Goal: Book appointment/travel/reservation

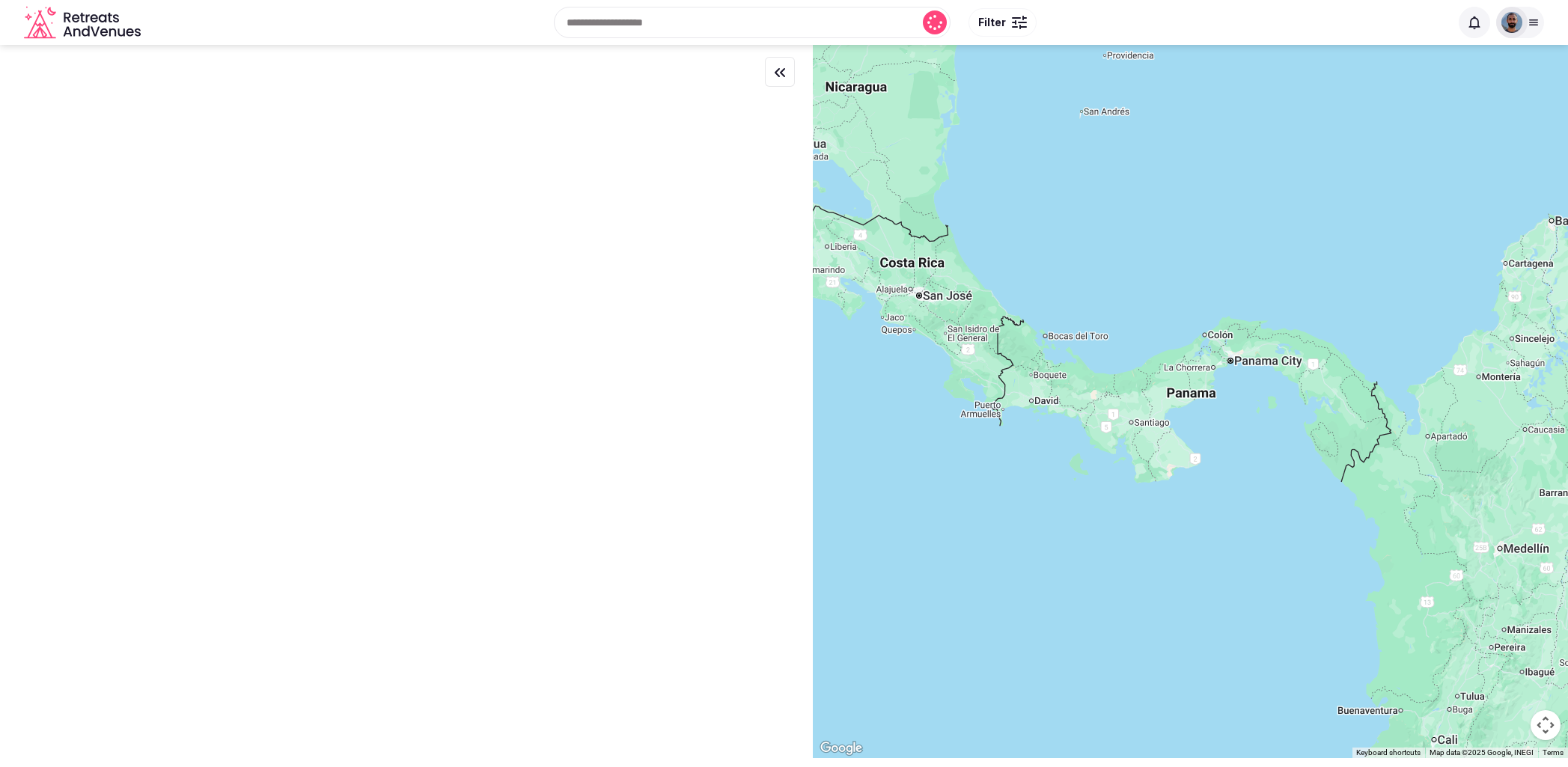
drag, startPoint x: 1539, startPoint y: 25, endPoint x: 1476, endPoint y: 96, distance: 94.9
click at [1539, 25] on div at bounding box center [1533, 22] width 21 height 12
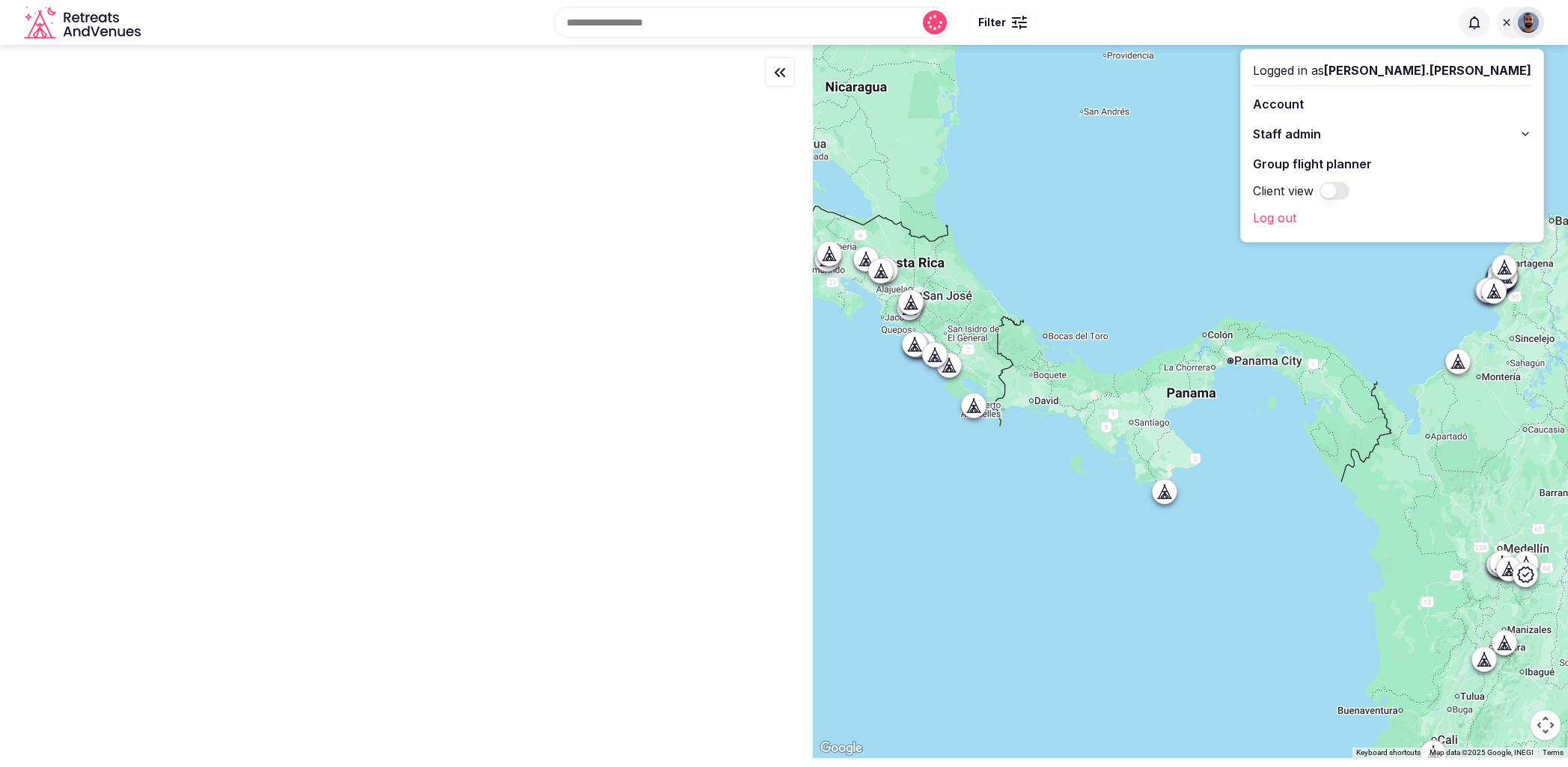
drag, startPoint x: 1444, startPoint y: 133, endPoint x: 1451, endPoint y: 137, distance: 8.1
click at [1321, 133] on span "Staff admin" at bounding box center [1286, 134] width 68 height 18
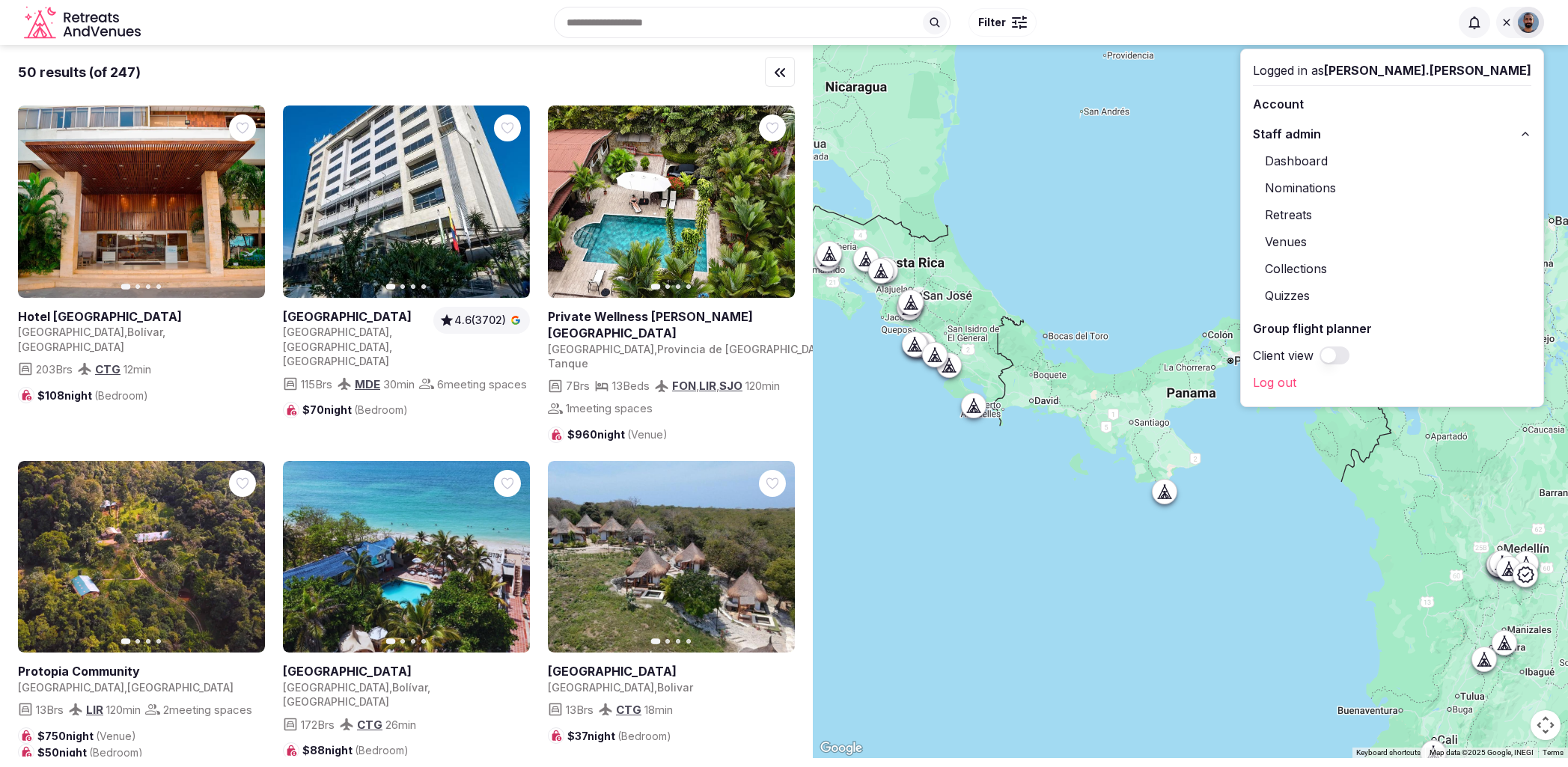
click at [1321, 133] on span "Staff admin" at bounding box center [1286, 134] width 68 height 18
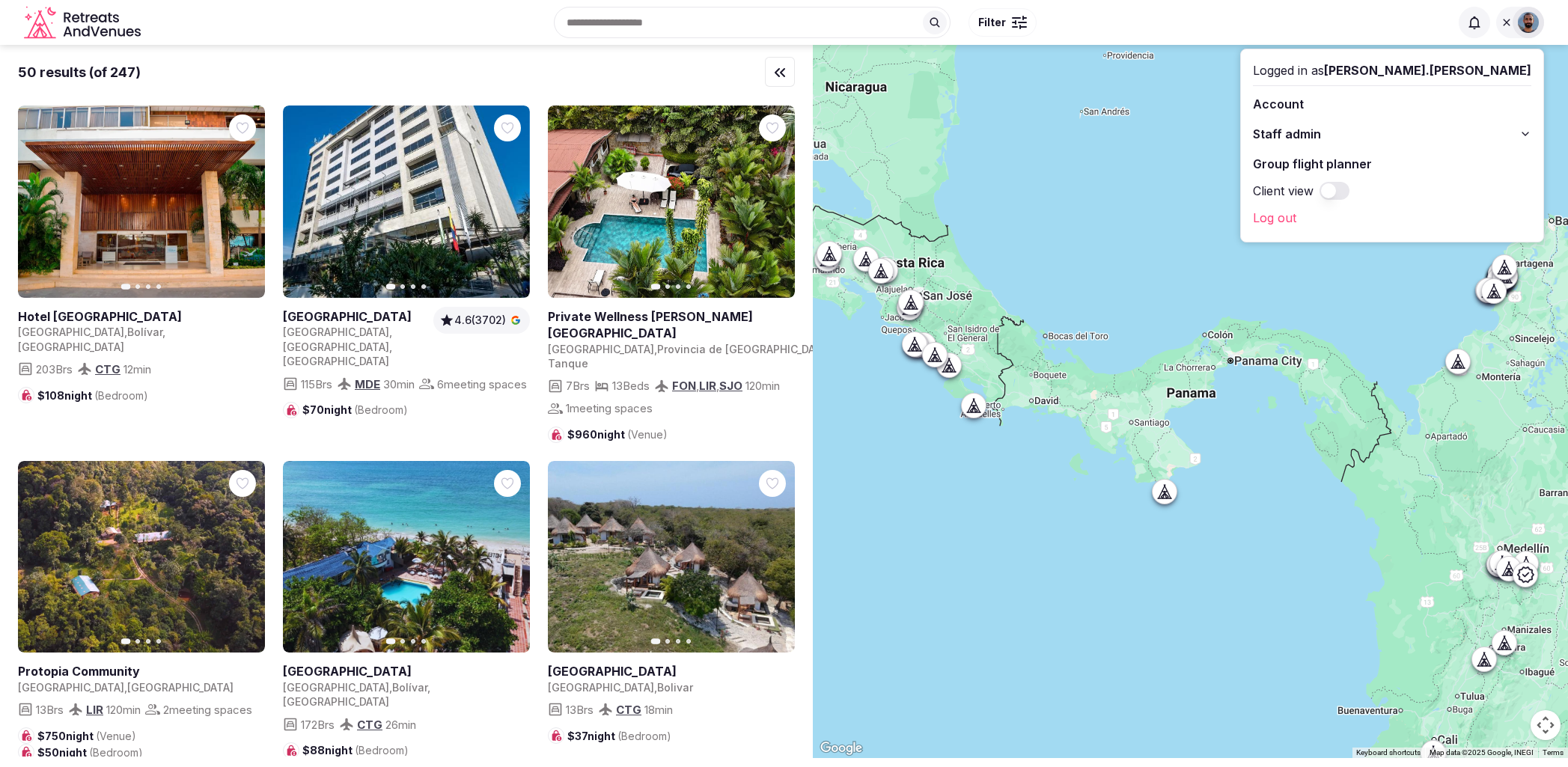
drag, startPoint x: 1419, startPoint y: 136, endPoint x: 1423, endPoint y: 144, distance: 8.9
click at [1321, 137] on span "Staff admin" at bounding box center [1286, 134] width 68 height 18
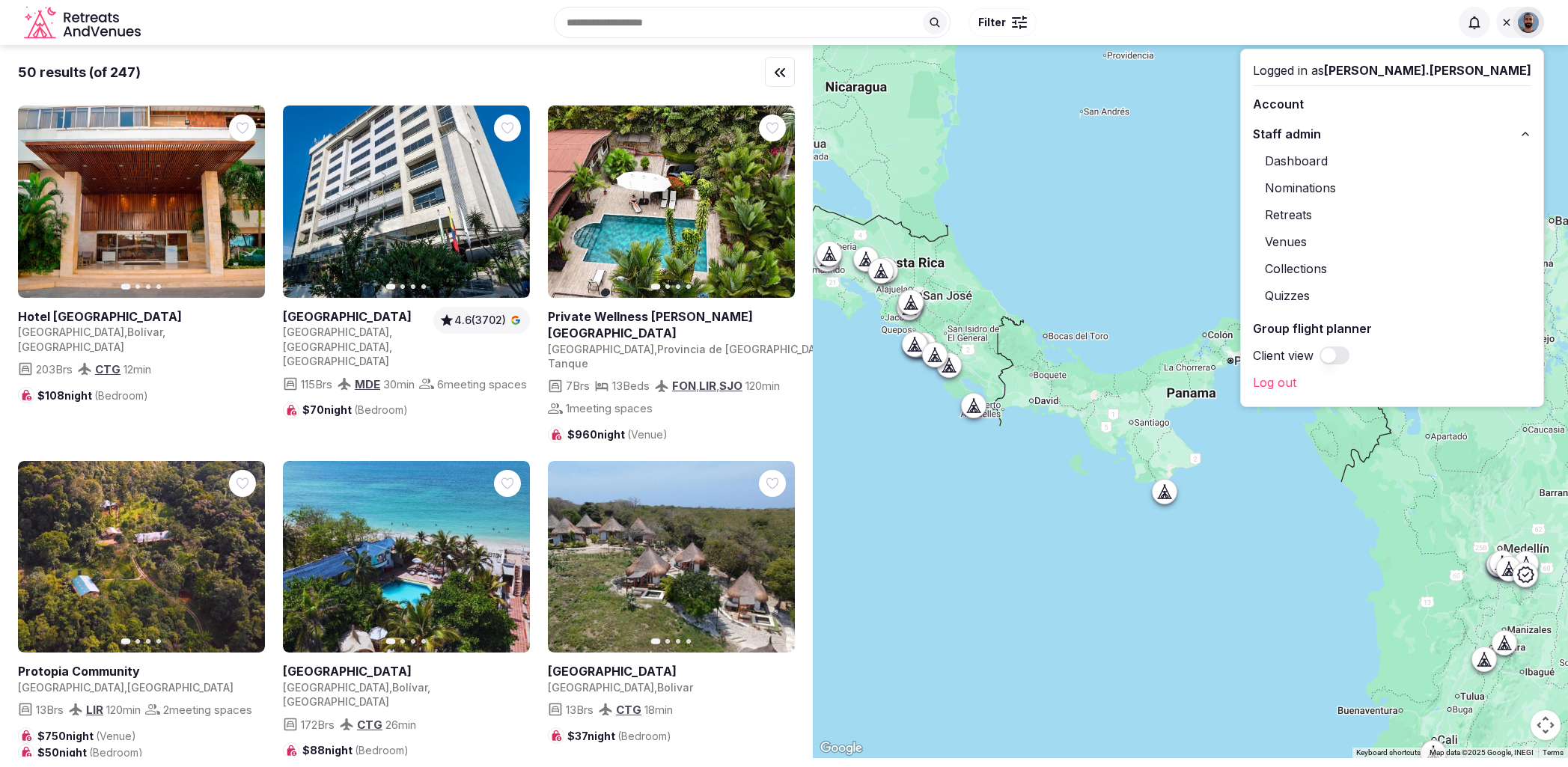
click at [1416, 212] on link "Retreats" at bounding box center [1392, 214] width 278 height 24
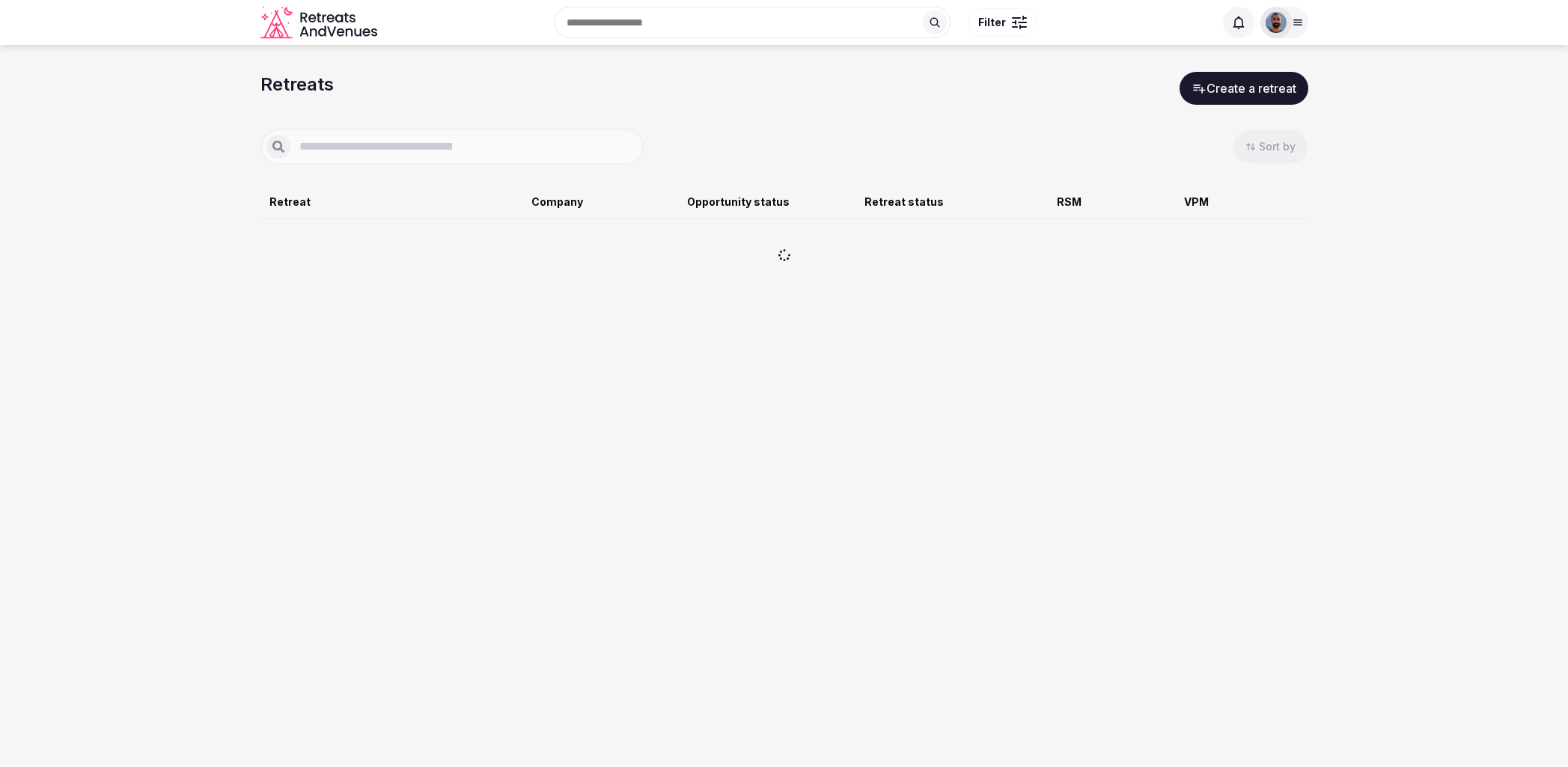
click at [1292, 17] on icon at bounding box center [1297, 22] width 12 height 12
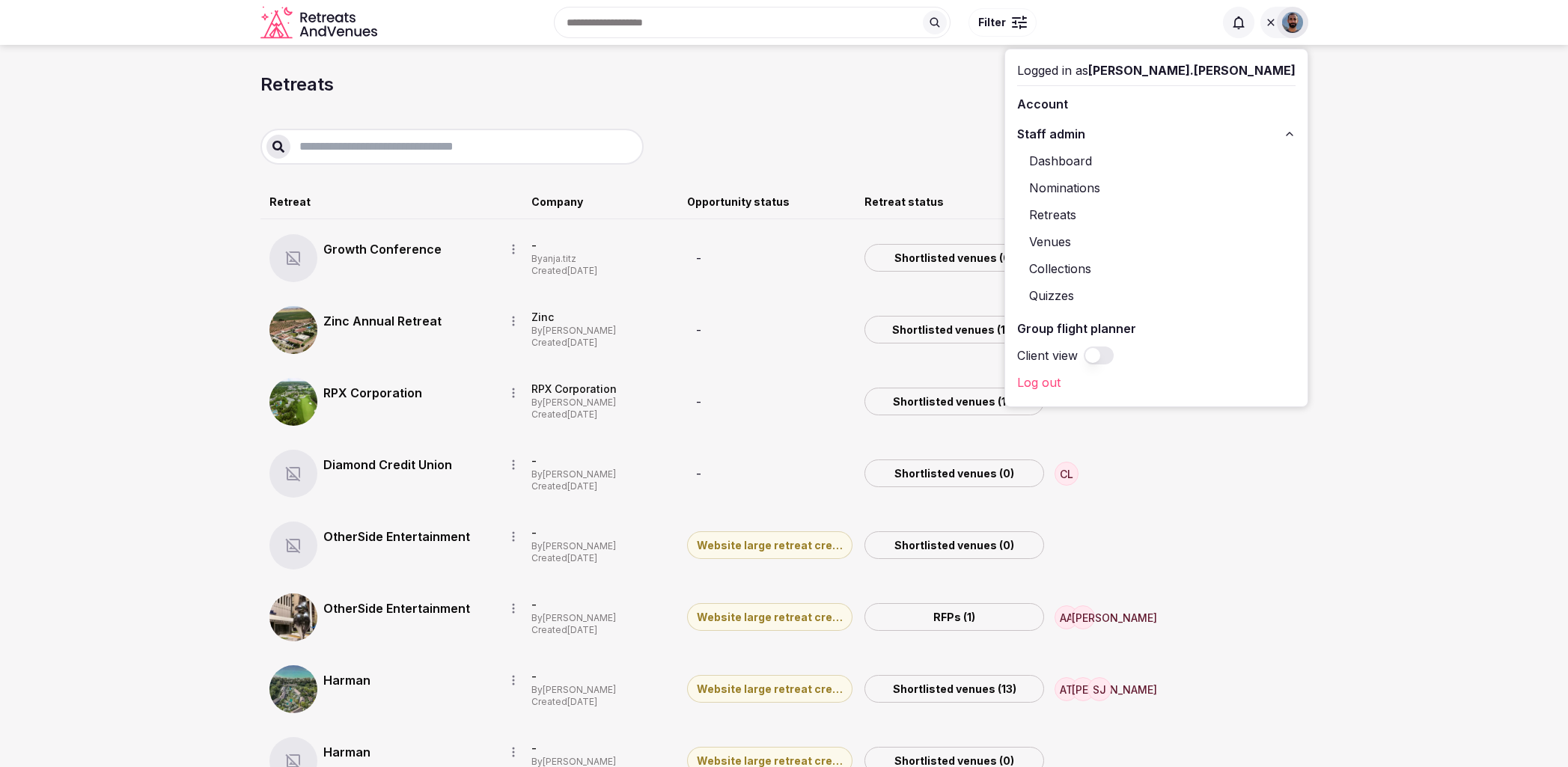
drag, startPoint x: 1534, startPoint y: 52, endPoint x: 1518, endPoint y: 58, distance: 17.1
click at [511, 321] on icon "button" at bounding box center [513, 321] width 12 height 12
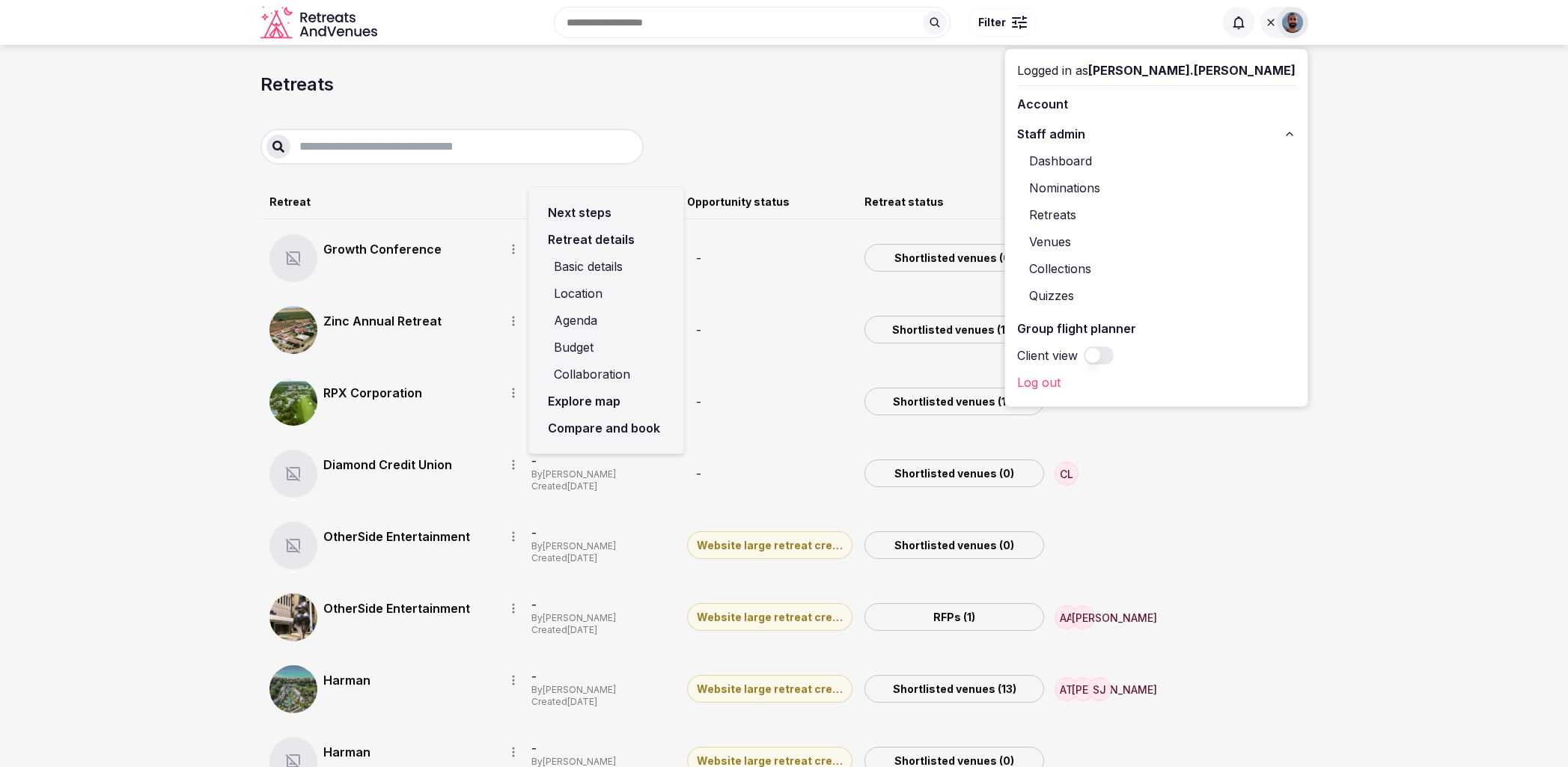
click at [590, 427] on link "Compare and book" at bounding box center [606, 428] width 131 height 27
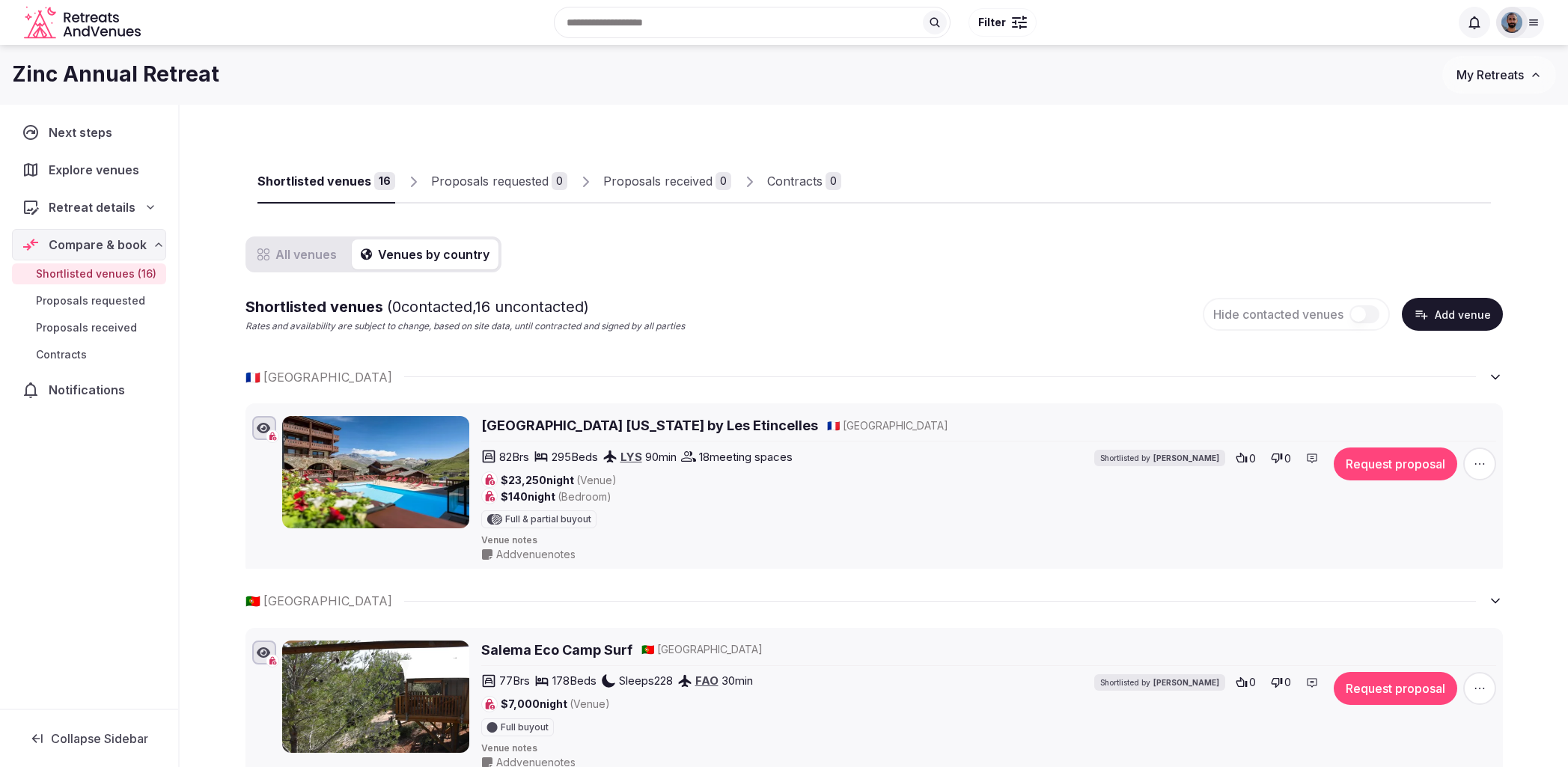
click at [400, 265] on button "Venues by country" at bounding box center [425, 254] width 147 height 30
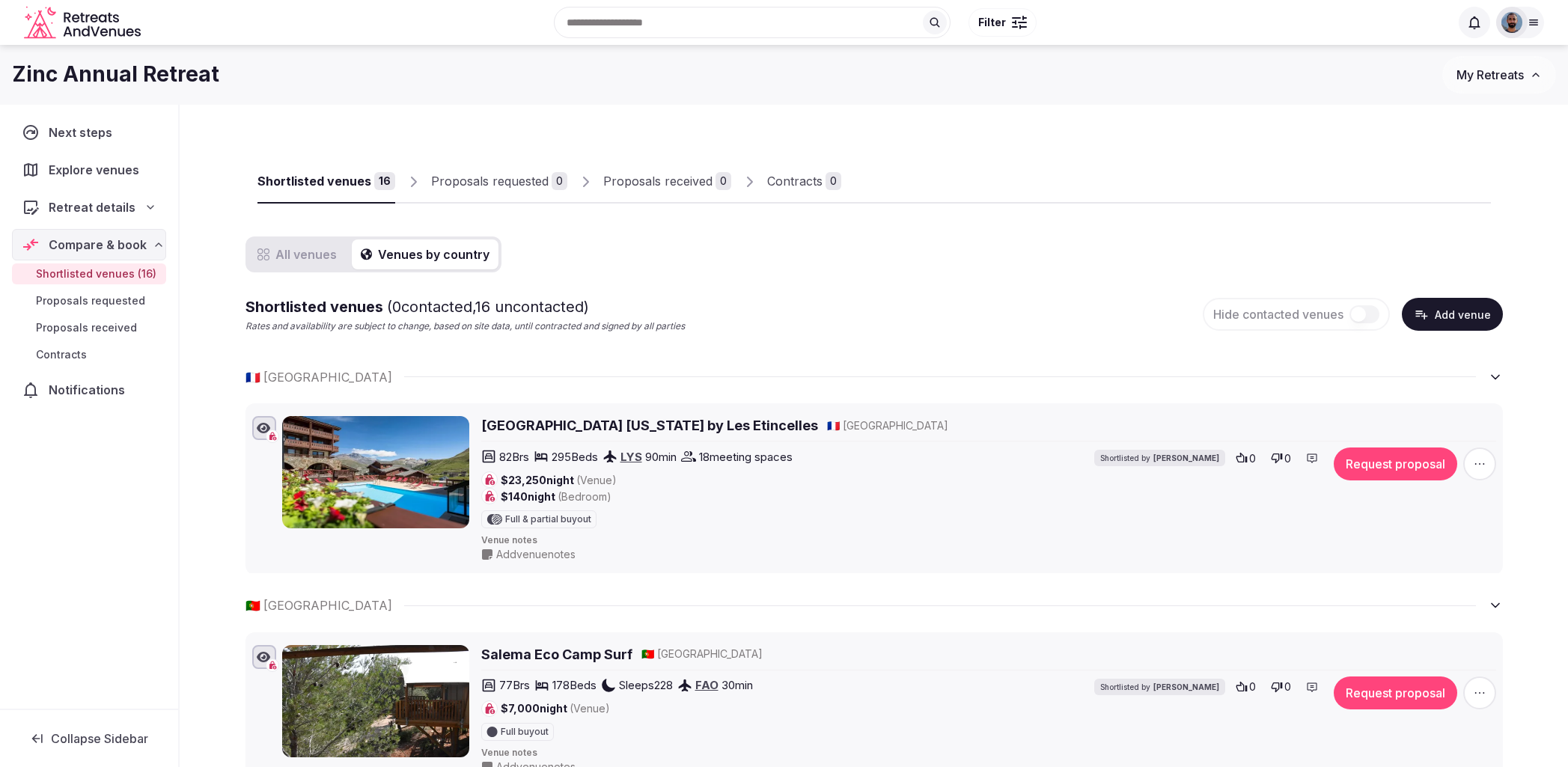
click at [292, 246] on button "All venues" at bounding box center [297, 254] width 97 height 30
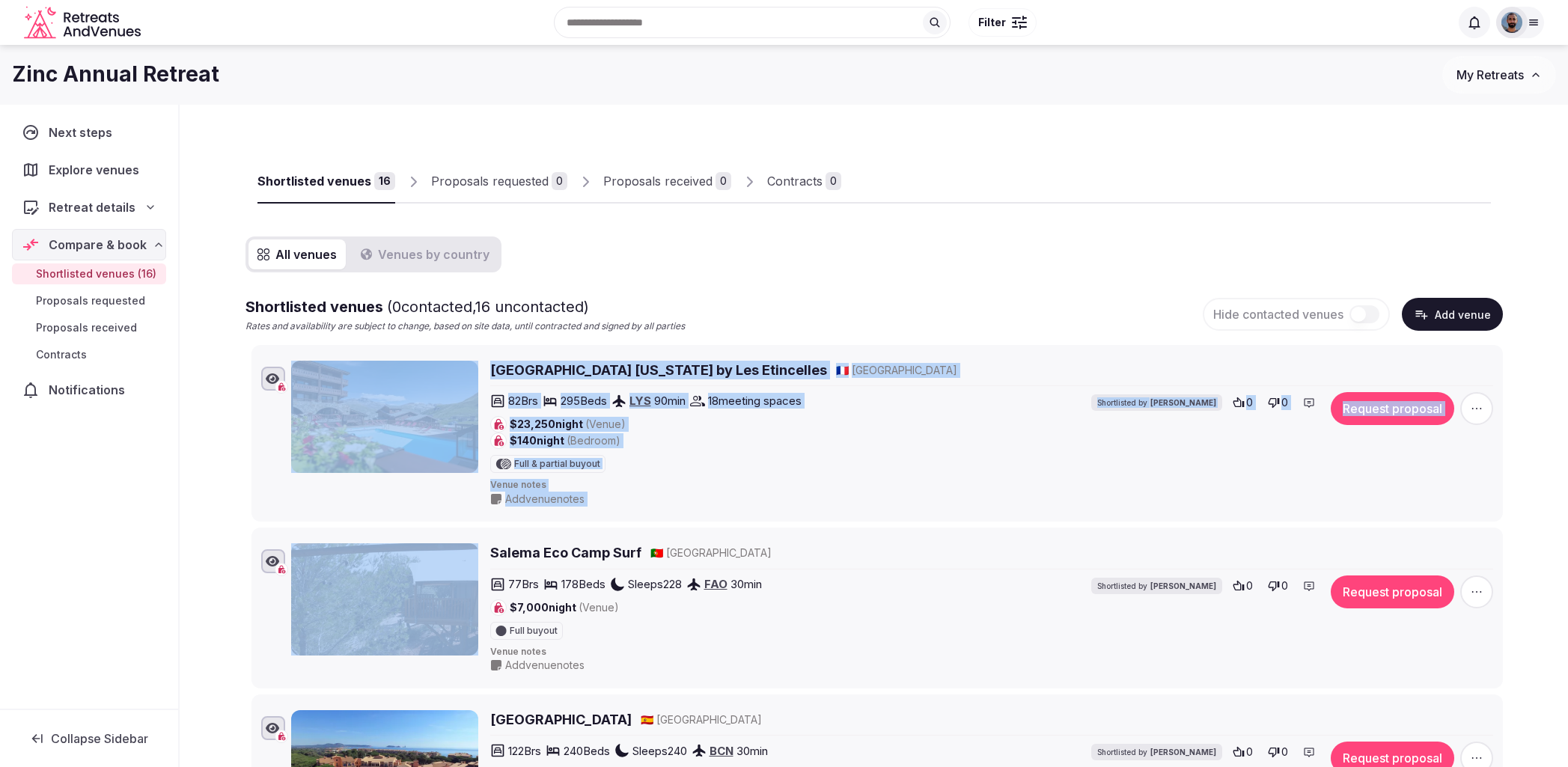
drag, startPoint x: 262, startPoint y: 448, endPoint x: 259, endPoint y: 624, distance: 176.0
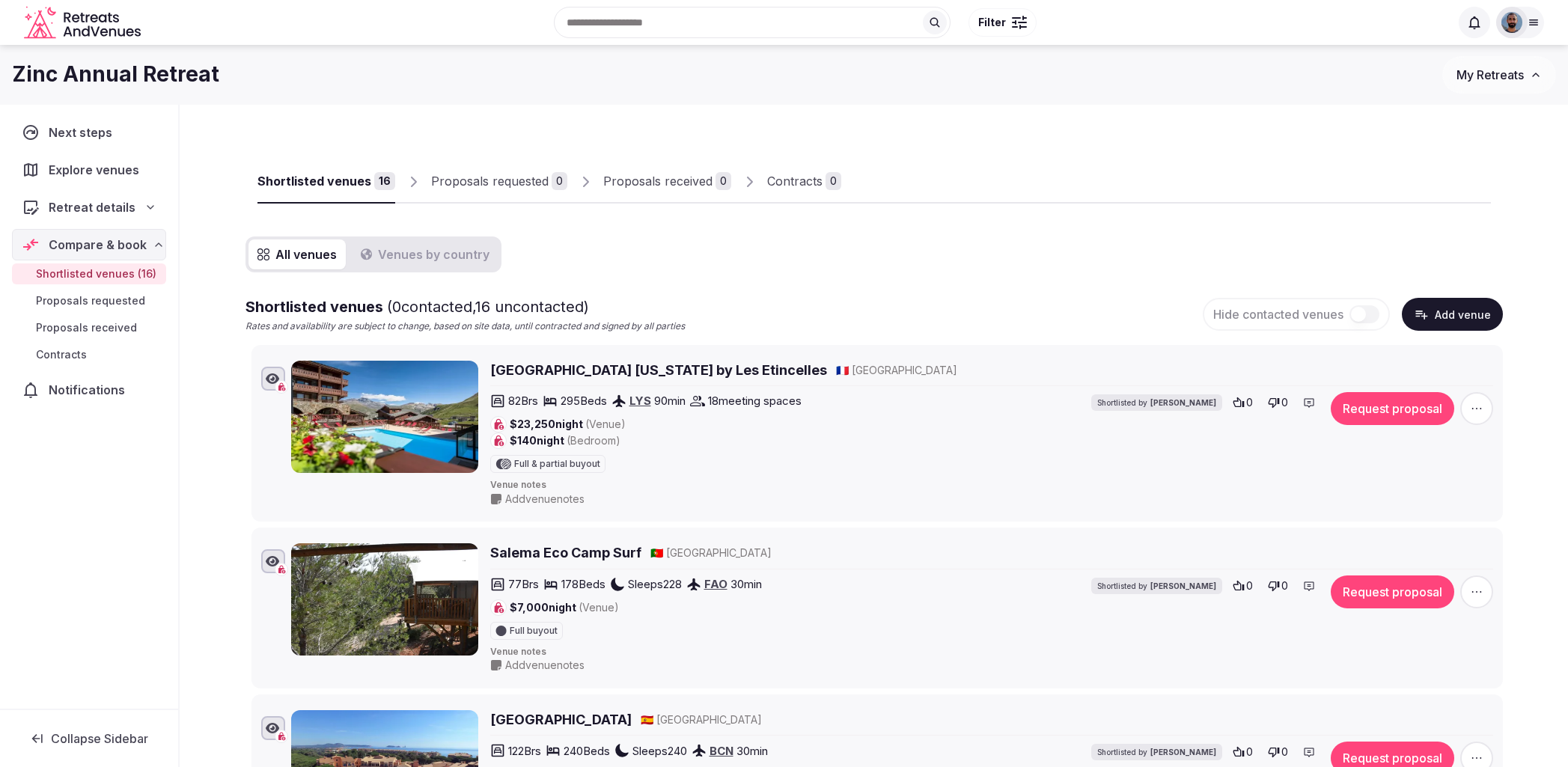
click at [268, 458] on div "[GEOGRAPHIC_DATA] [US_STATE] by Les Etincelles 🇫🇷 [GEOGRAPHIC_DATA] 82 Brs 295 …" at bounding box center [877, 433] width 1238 height 152
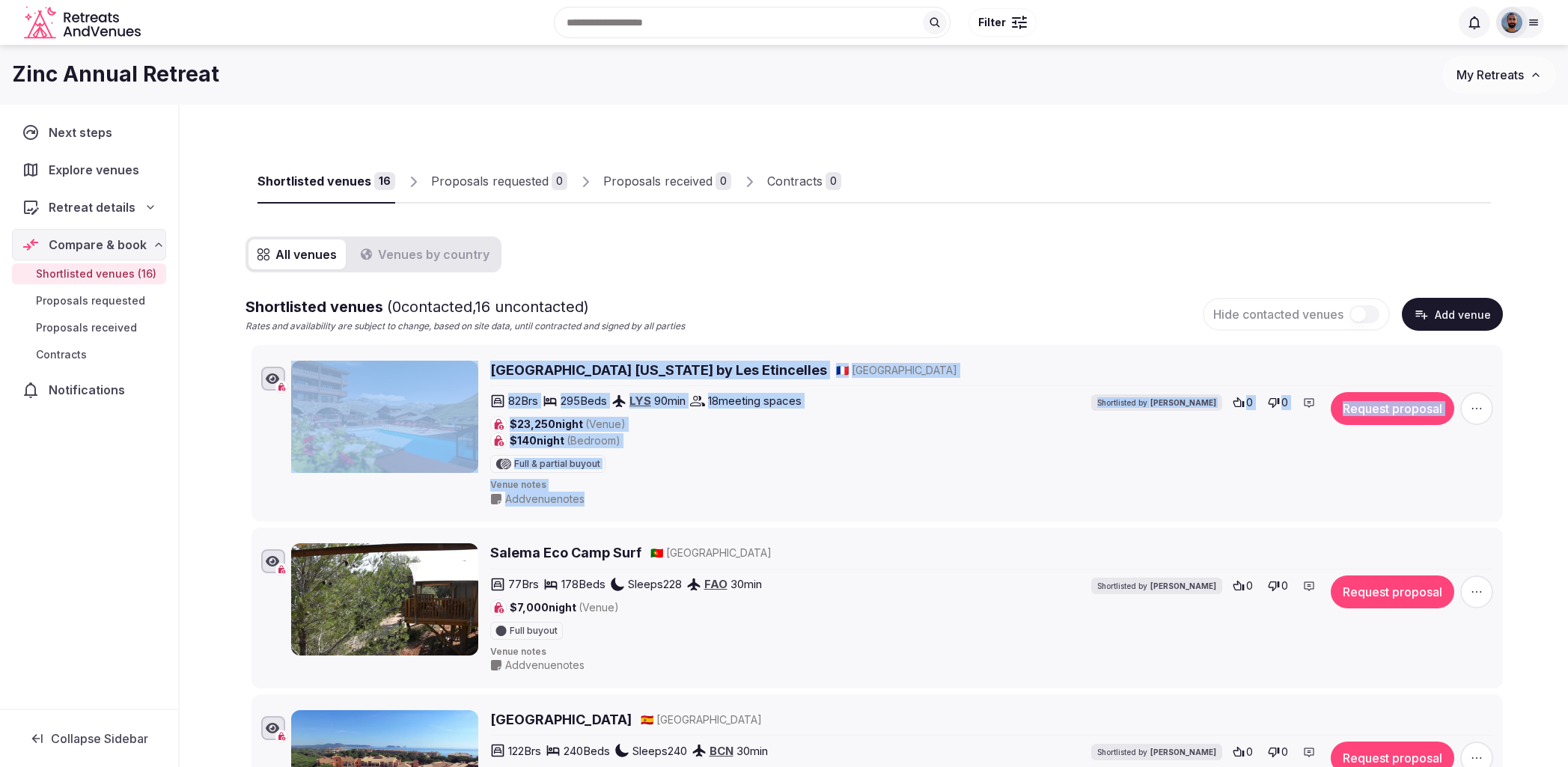
drag, startPoint x: 231, startPoint y: 407, endPoint x: 239, endPoint y: 541, distance: 134.2
click at [268, 460] on div "[GEOGRAPHIC_DATA] [US_STATE] by Les Etincelles 🇫🇷 [GEOGRAPHIC_DATA] 82 Brs 295 …" at bounding box center [877, 433] width 1238 height 152
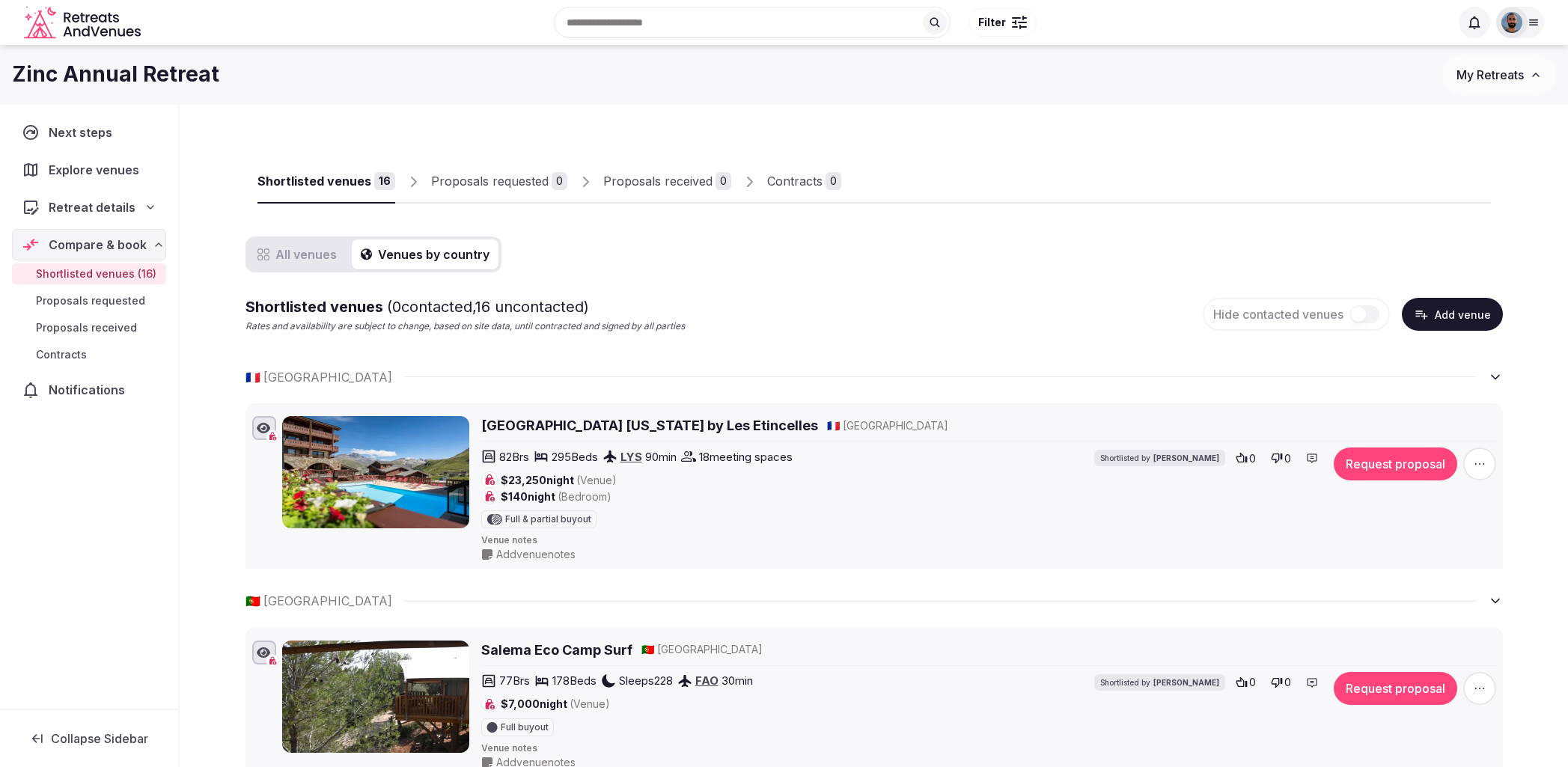
drag, startPoint x: 409, startPoint y: 254, endPoint x: 531, endPoint y: 314, distance: 136.0
click at [409, 254] on button "Venues by country" at bounding box center [425, 254] width 147 height 30
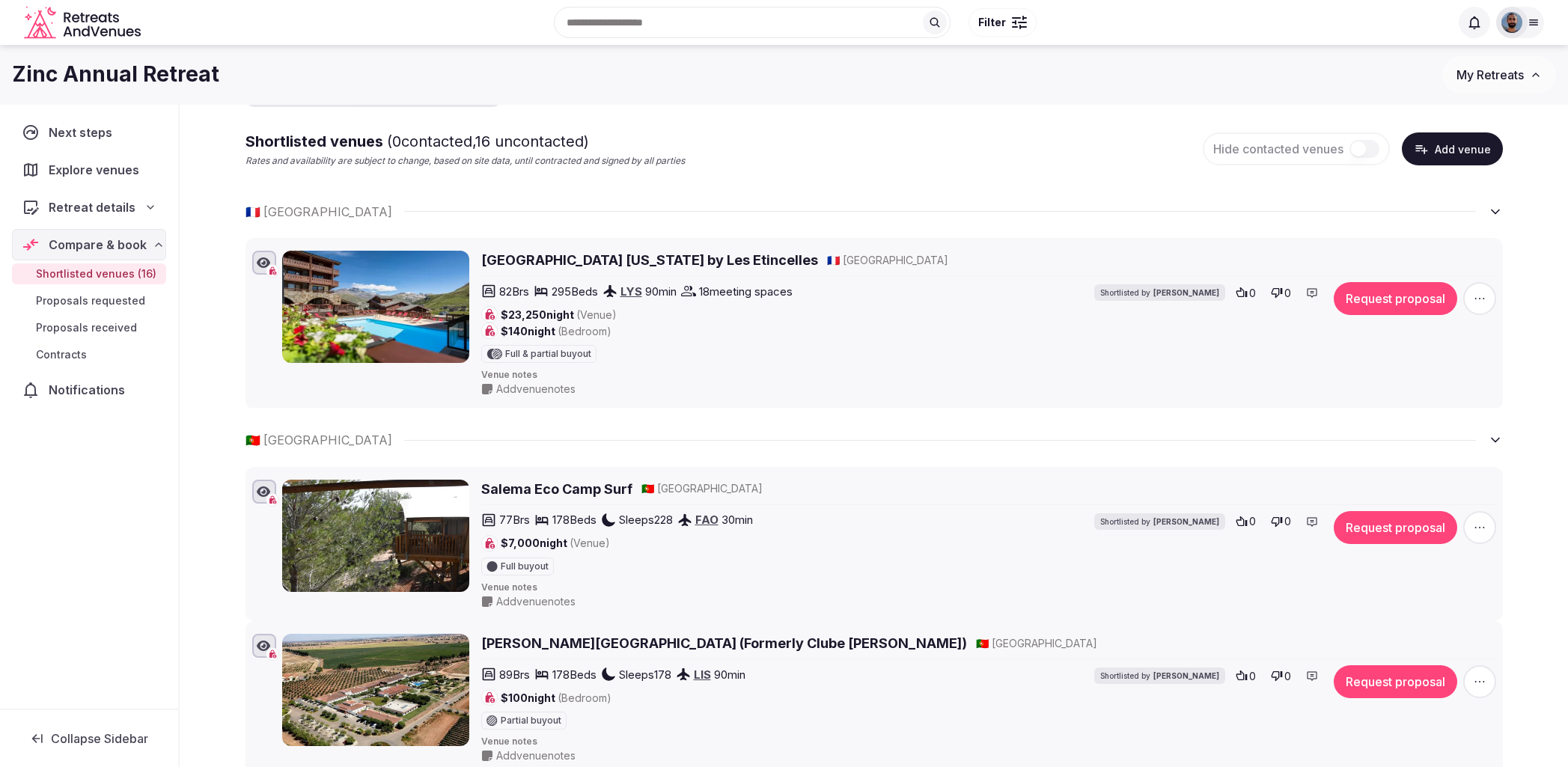
scroll to position [164, 0]
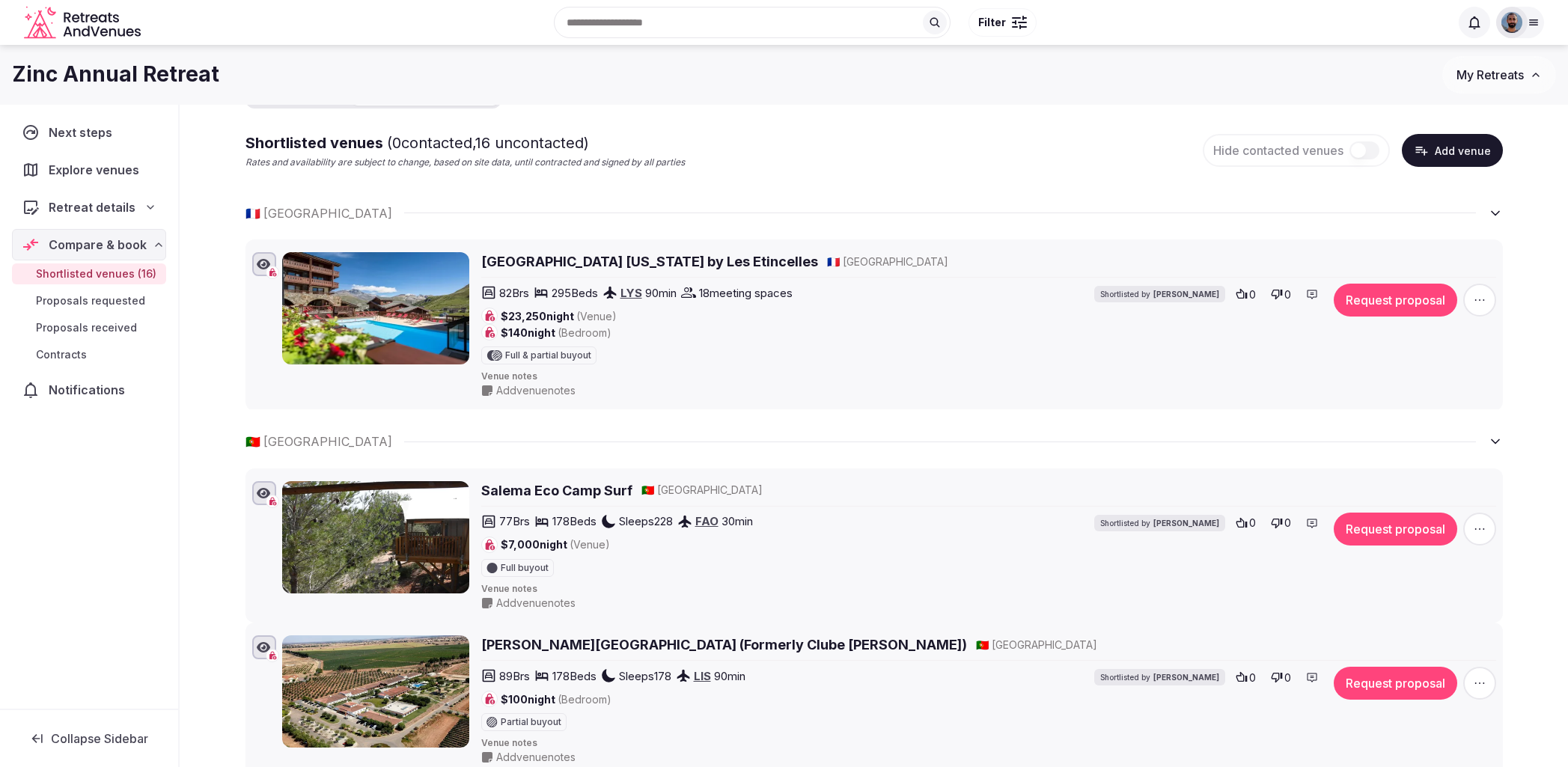
click at [1497, 210] on icon at bounding box center [1494, 213] width 15 height 15
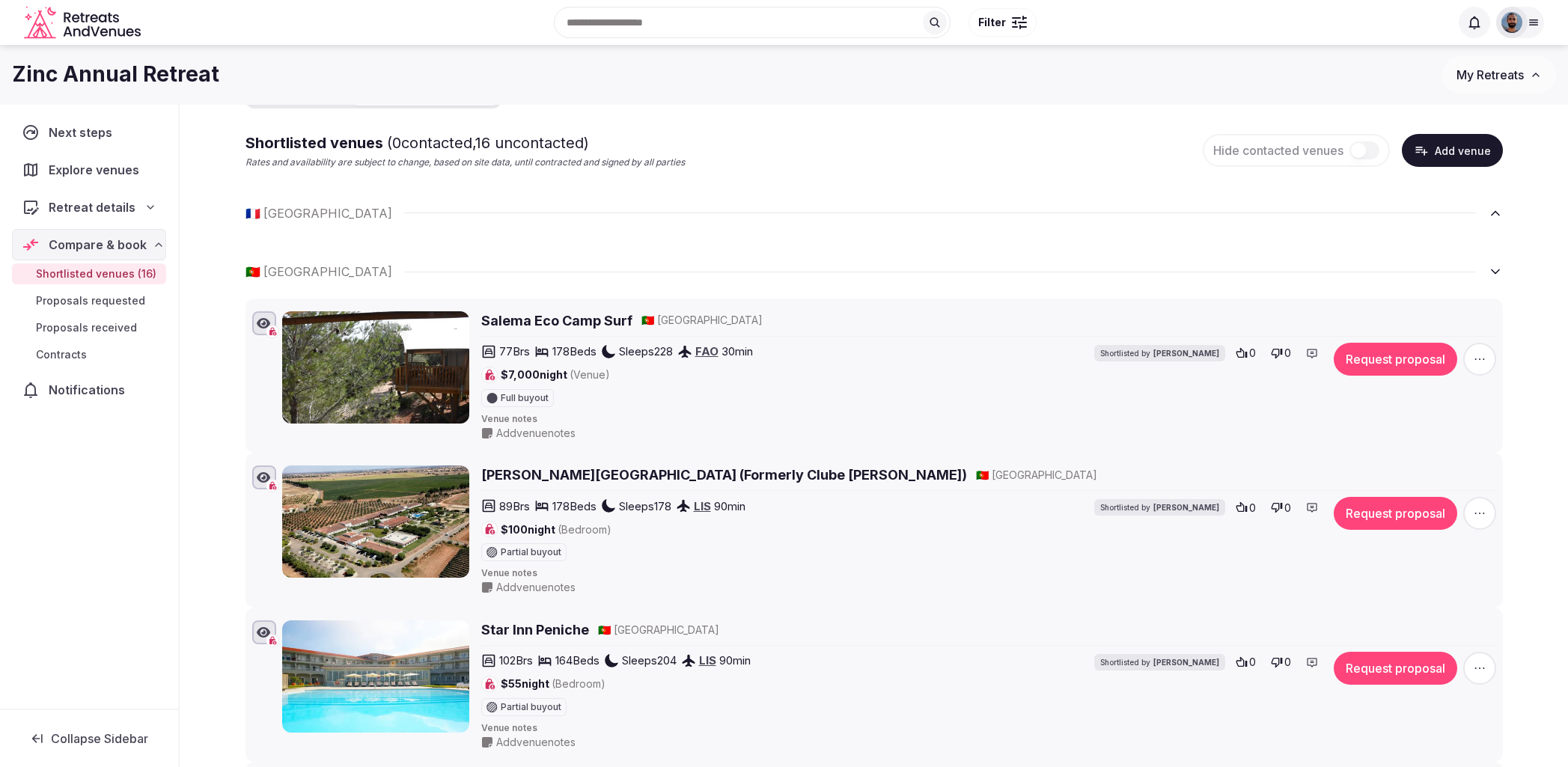
click at [1491, 267] on icon at bounding box center [1494, 271] width 15 height 15
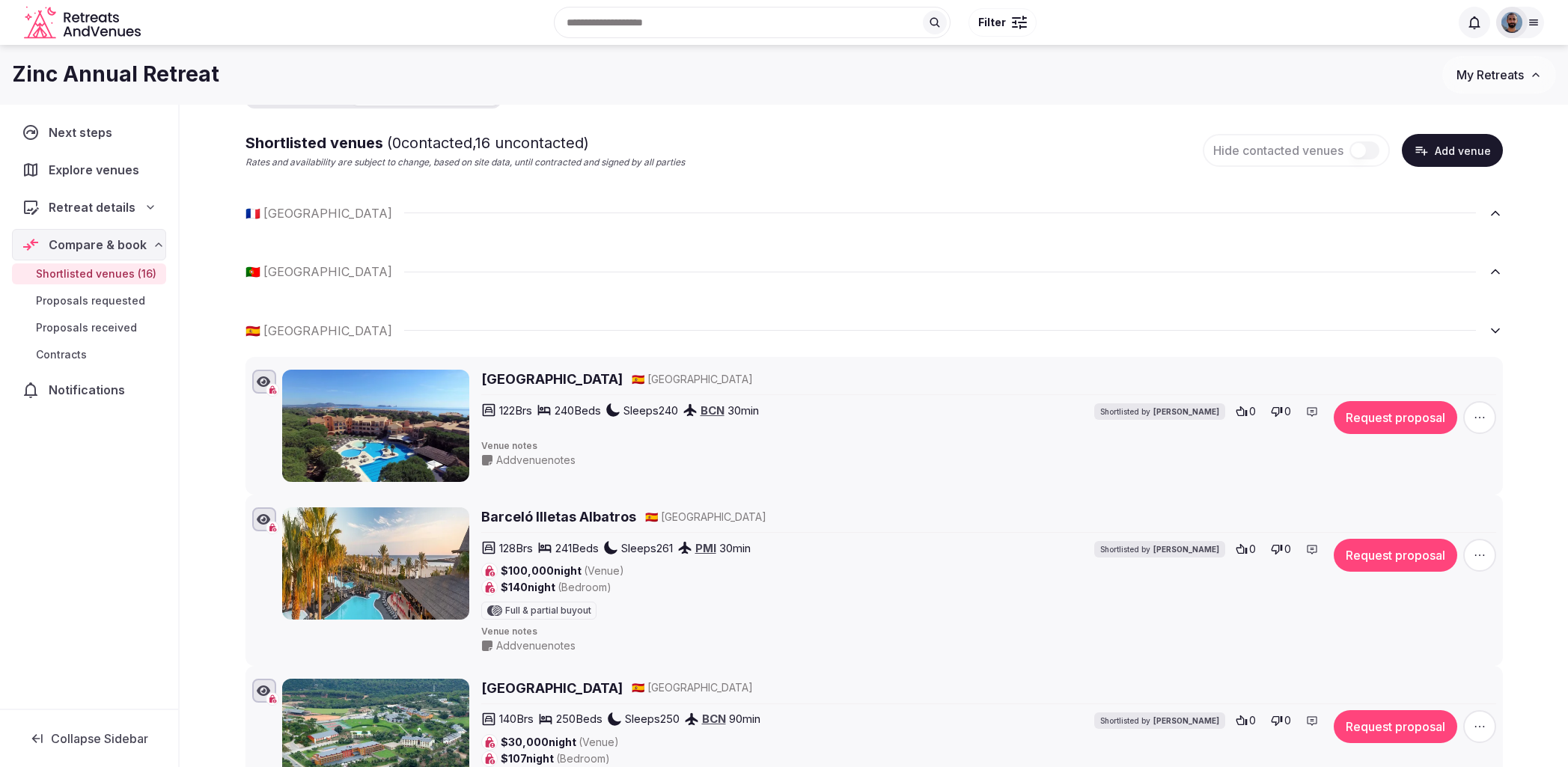
click at [1494, 333] on icon at bounding box center [1494, 330] width 15 height 15
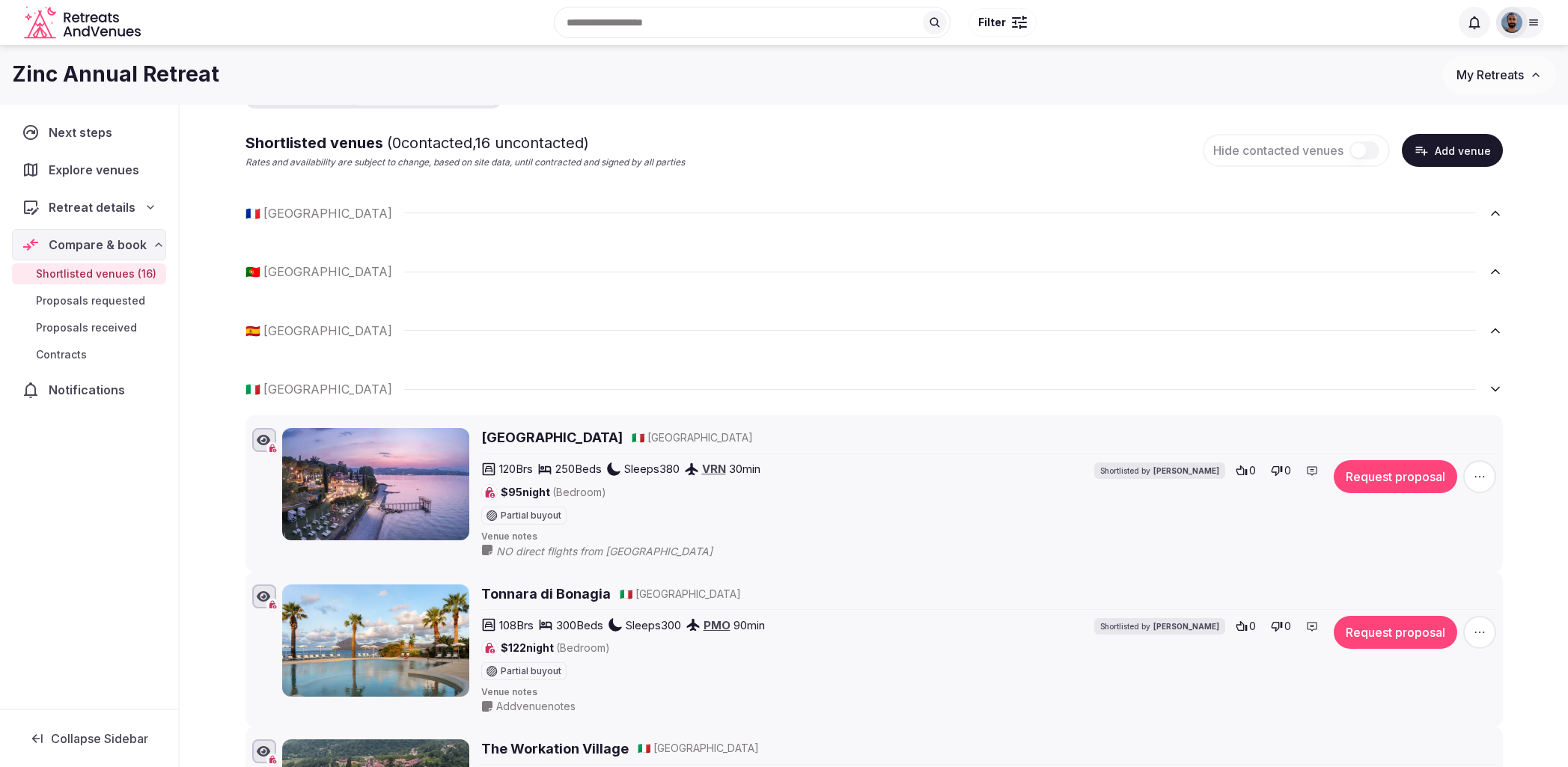
click at [1494, 389] on icon at bounding box center [1495, 389] width 8 height 4
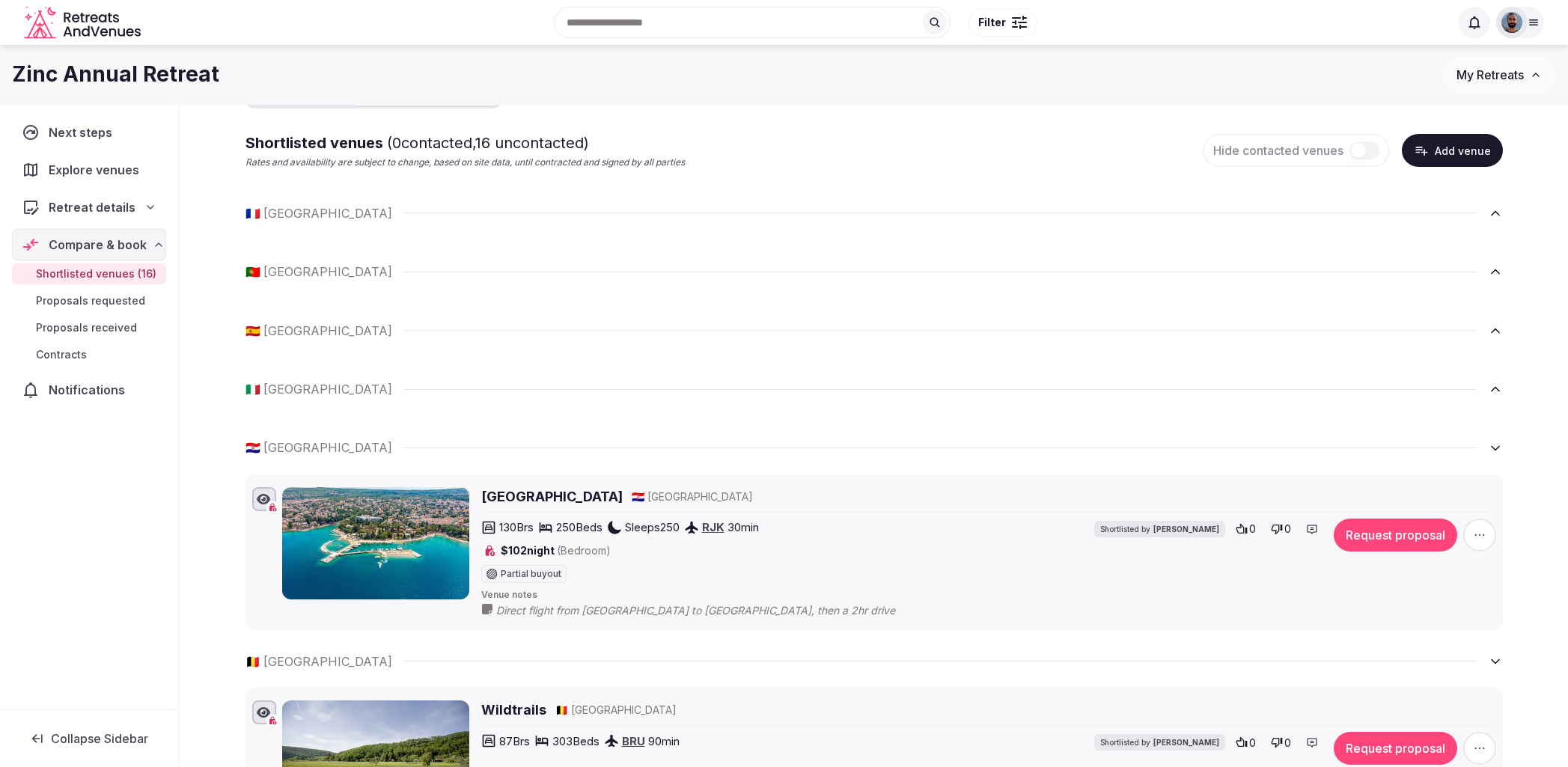
click at [1491, 443] on icon at bounding box center [1494, 448] width 15 height 15
